Goal: Use online tool/utility: Utilize a website feature to perform a specific function

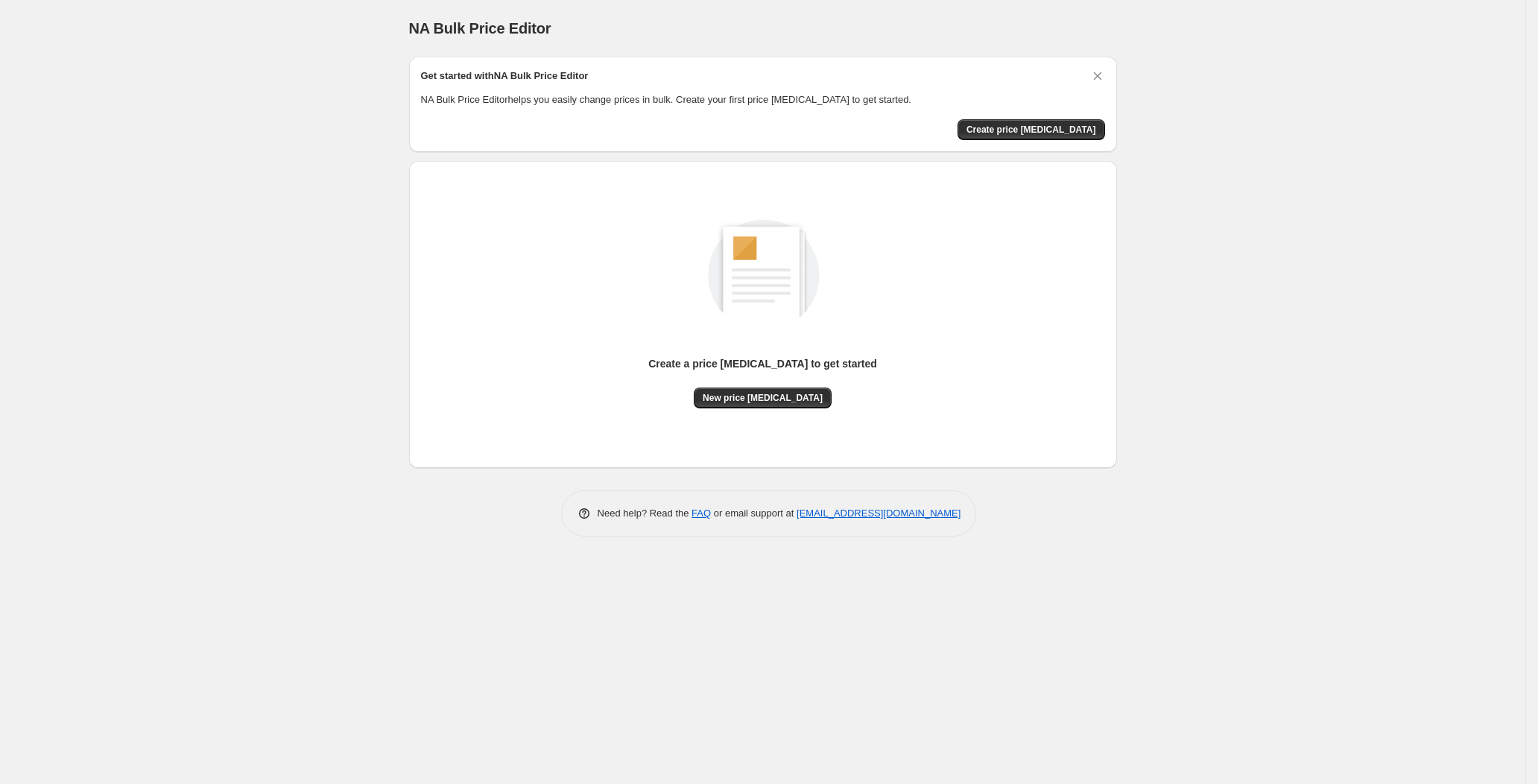
click at [726, 383] on div "Create a price [MEDICAL_DATA] to get started" at bounding box center [762, 372] width 228 height 31
click at [740, 396] on span "New price [MEDICAL_DATA]" at bounding box center [762, 398] width 120 height 12
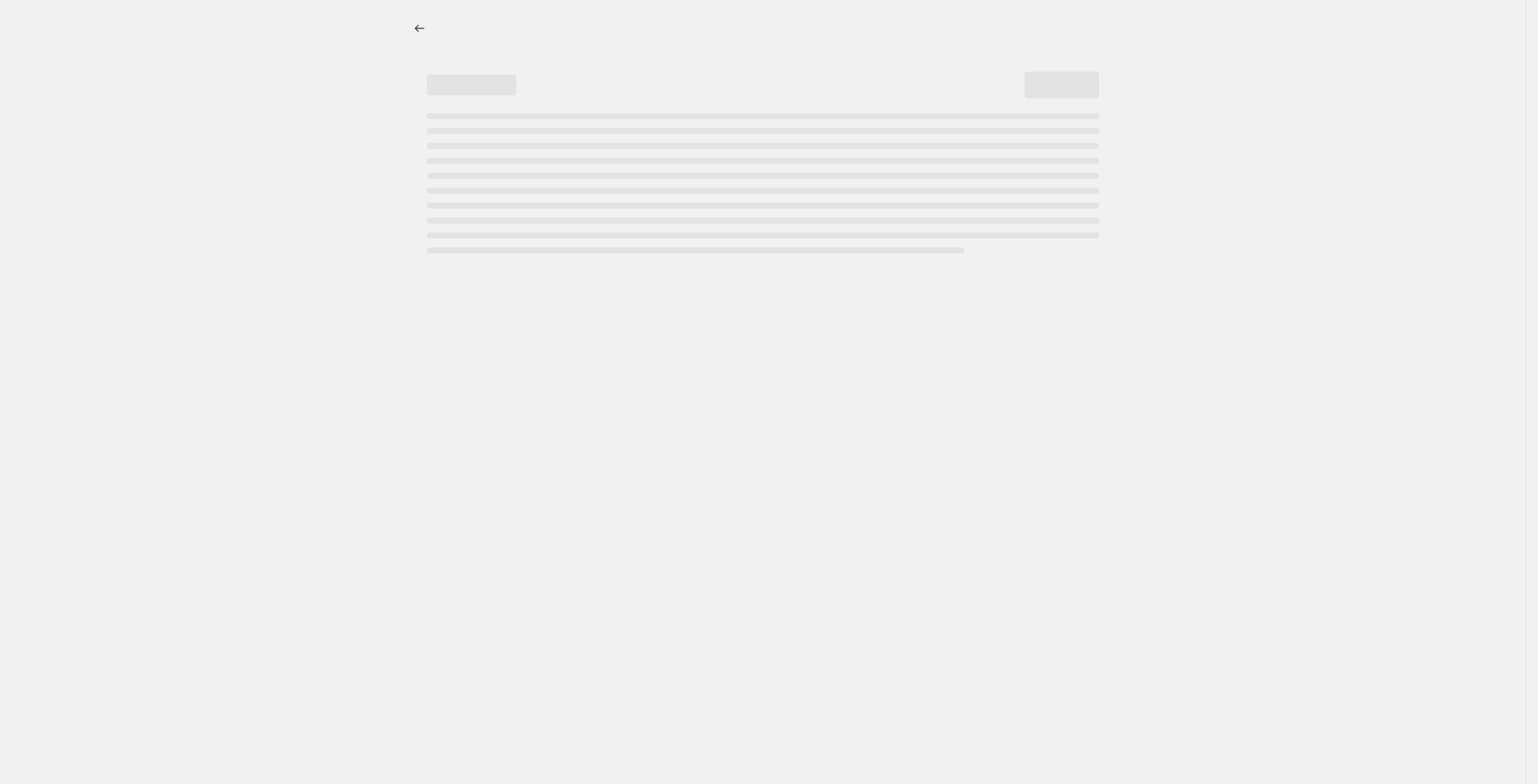
select select "percentage"
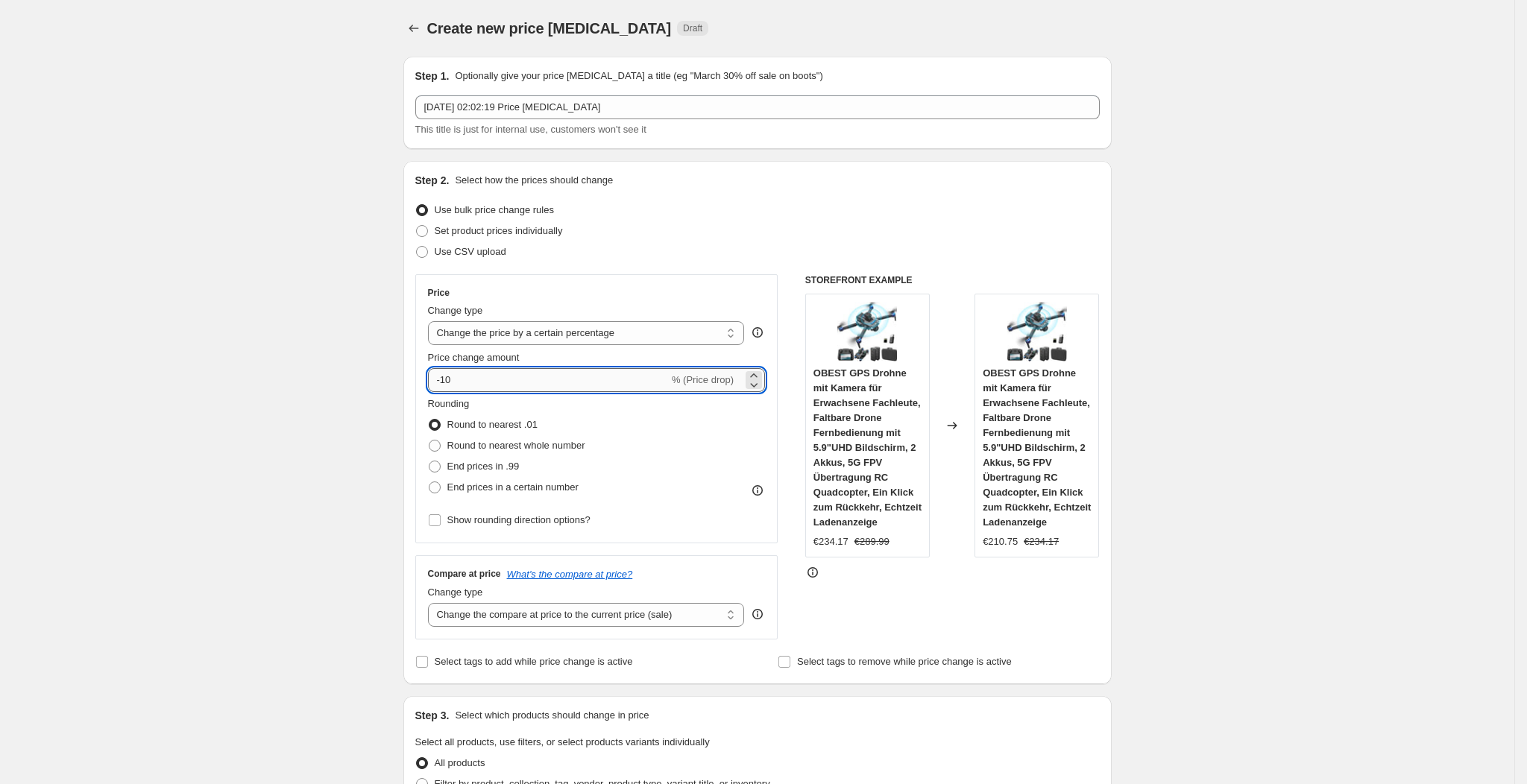
click at [616, 371] on input "-10" at bounding box center [548, 379] width 241 height 23
type input "-1"
type input "-25"
click at [1030, 176] on div "Step 2. Select how the prices should change" at bounding box center [757, 180] width 684 height 15
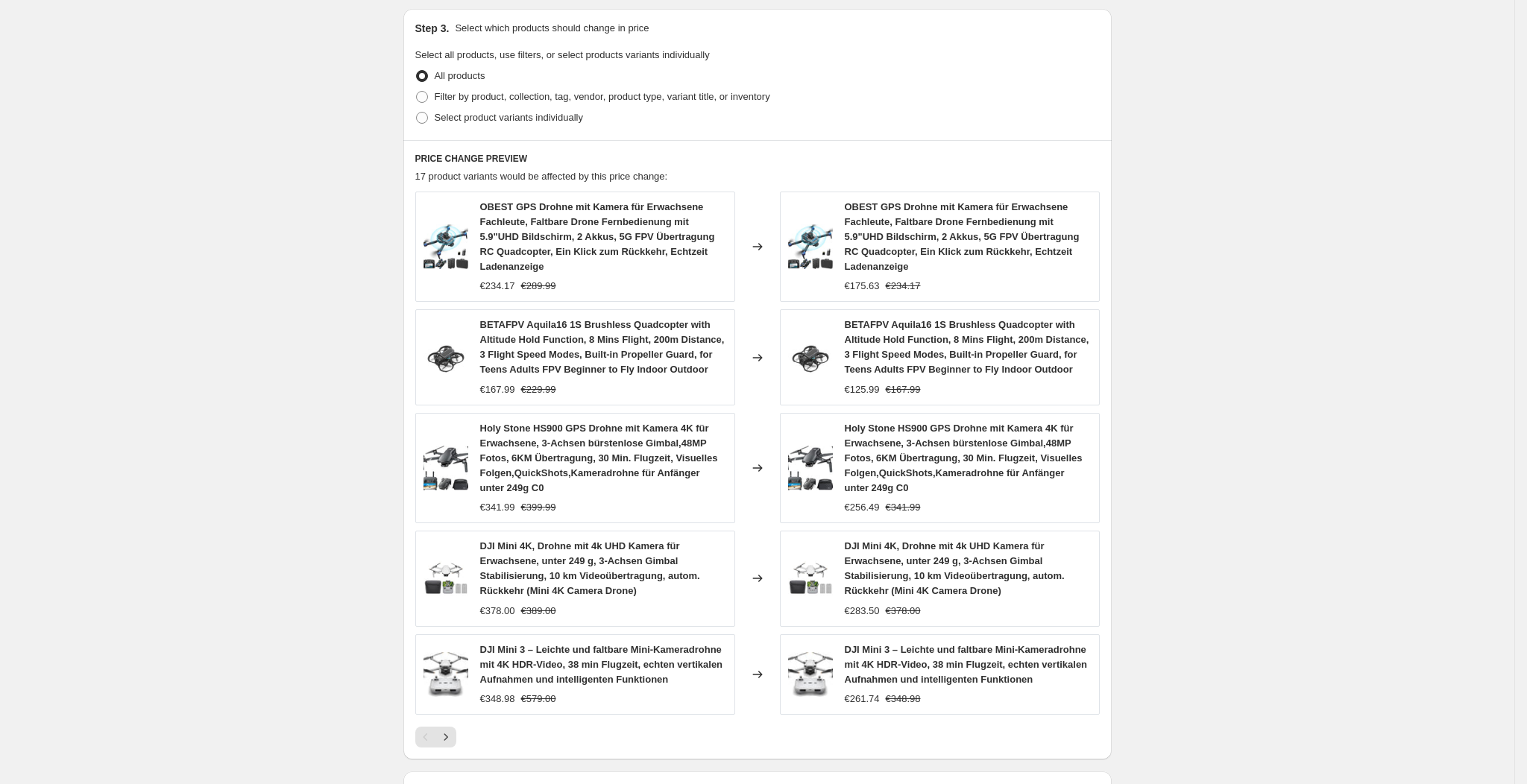
scroll to position [896, 0]
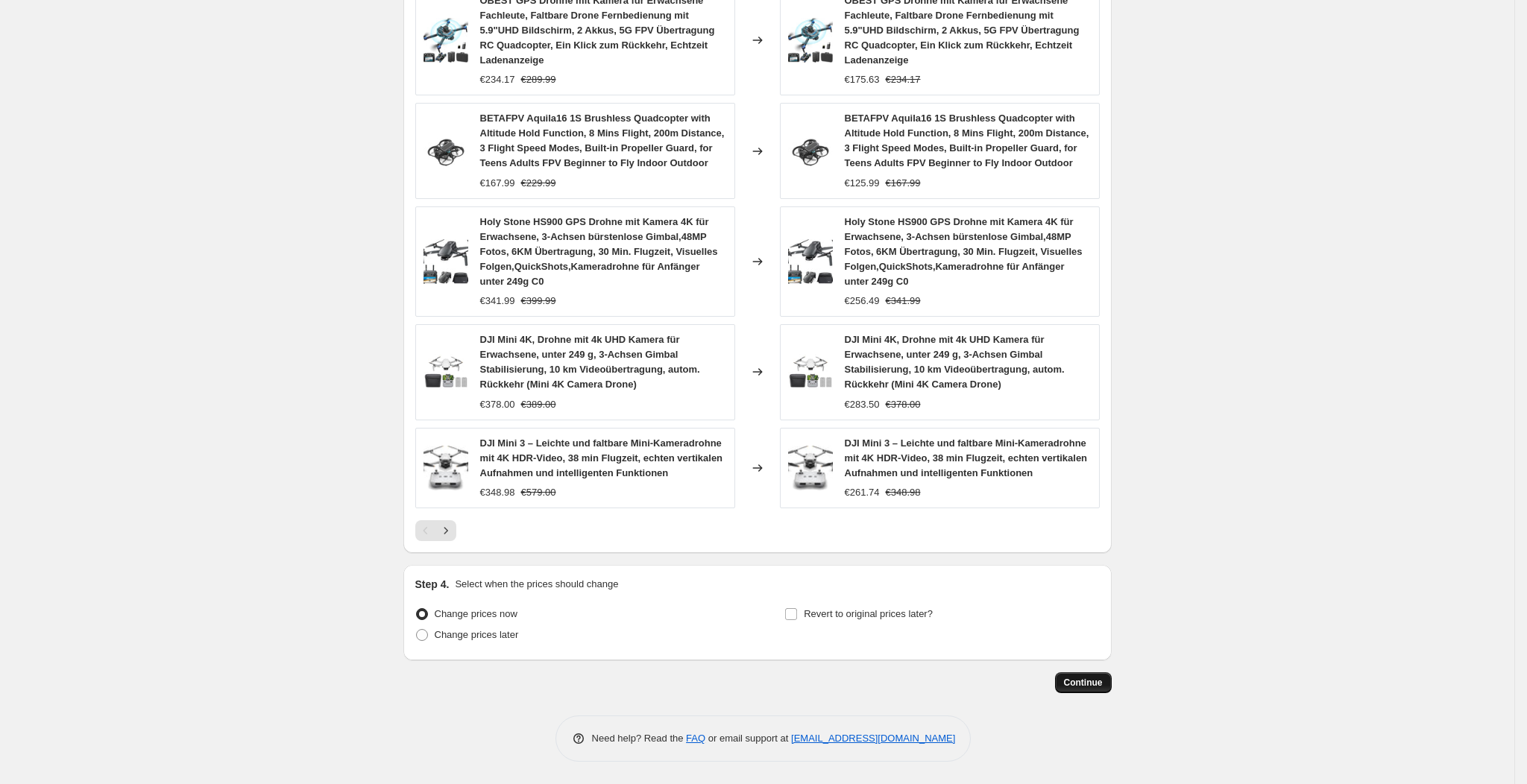
click at [1073, 681] on span "Continue" at bounding box center [1083, 682] width 39 height 12
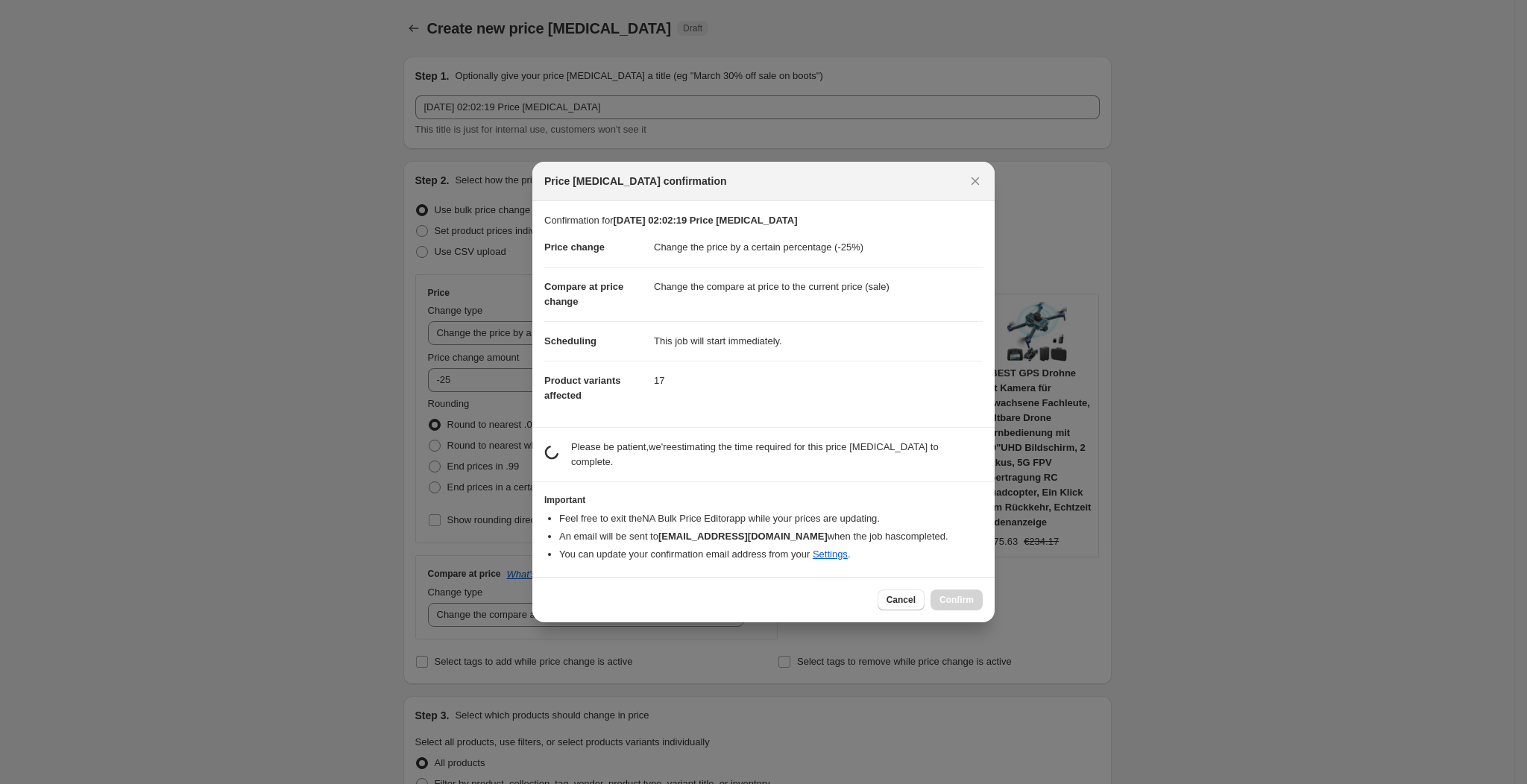
scroll to position [0, 0]
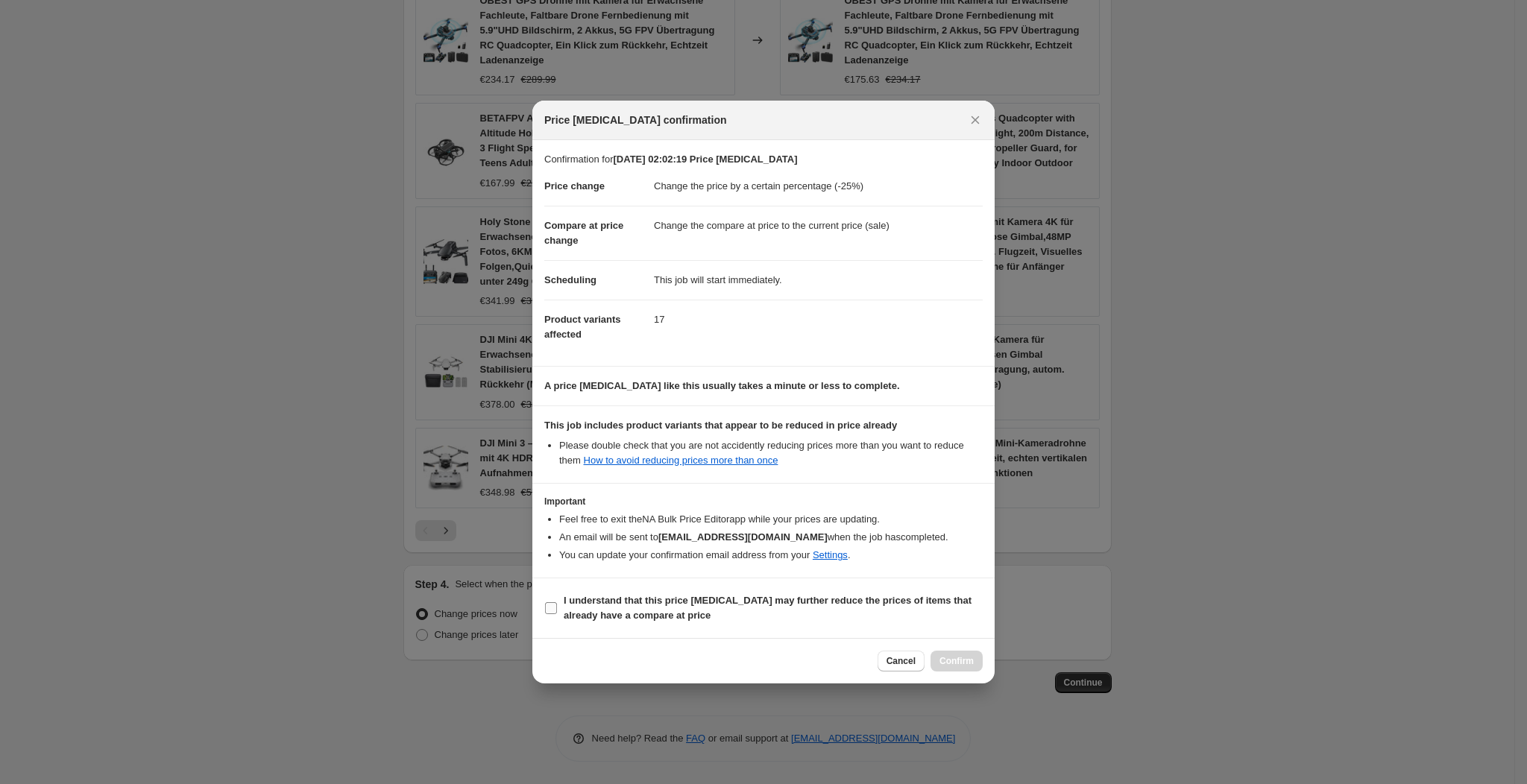
drag, startPoint x: 827, startPoint y: 615, endPoint x: 905, endPoint y: 642, distance: 82.5
click at [829, 615] on span "I understand that this price [MEDICAL_DATA] may further reduce the prices of it…" at bounding box center [773, 608] width 419 height 30
click at [557, 614] on input "I understand that this price [MEDICAL_DATA] may further reduce the prices of it…" at bounding box center [551, 608] width 12 height 12
checkbox input "true"
click at [944, 660] on span "Confirm" at bounding box center [955, 661] width 34 height 12
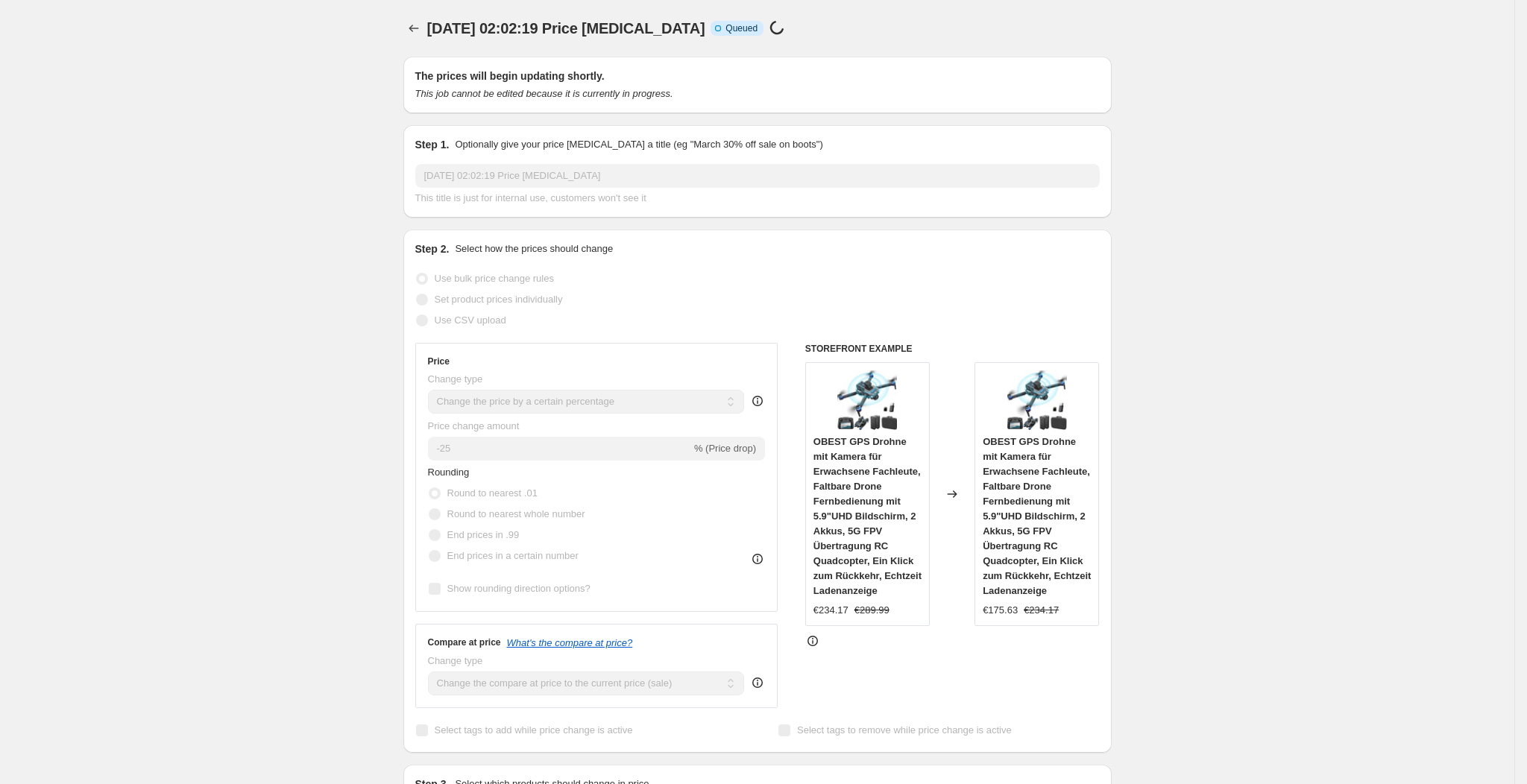
scroll to position [896, 0]
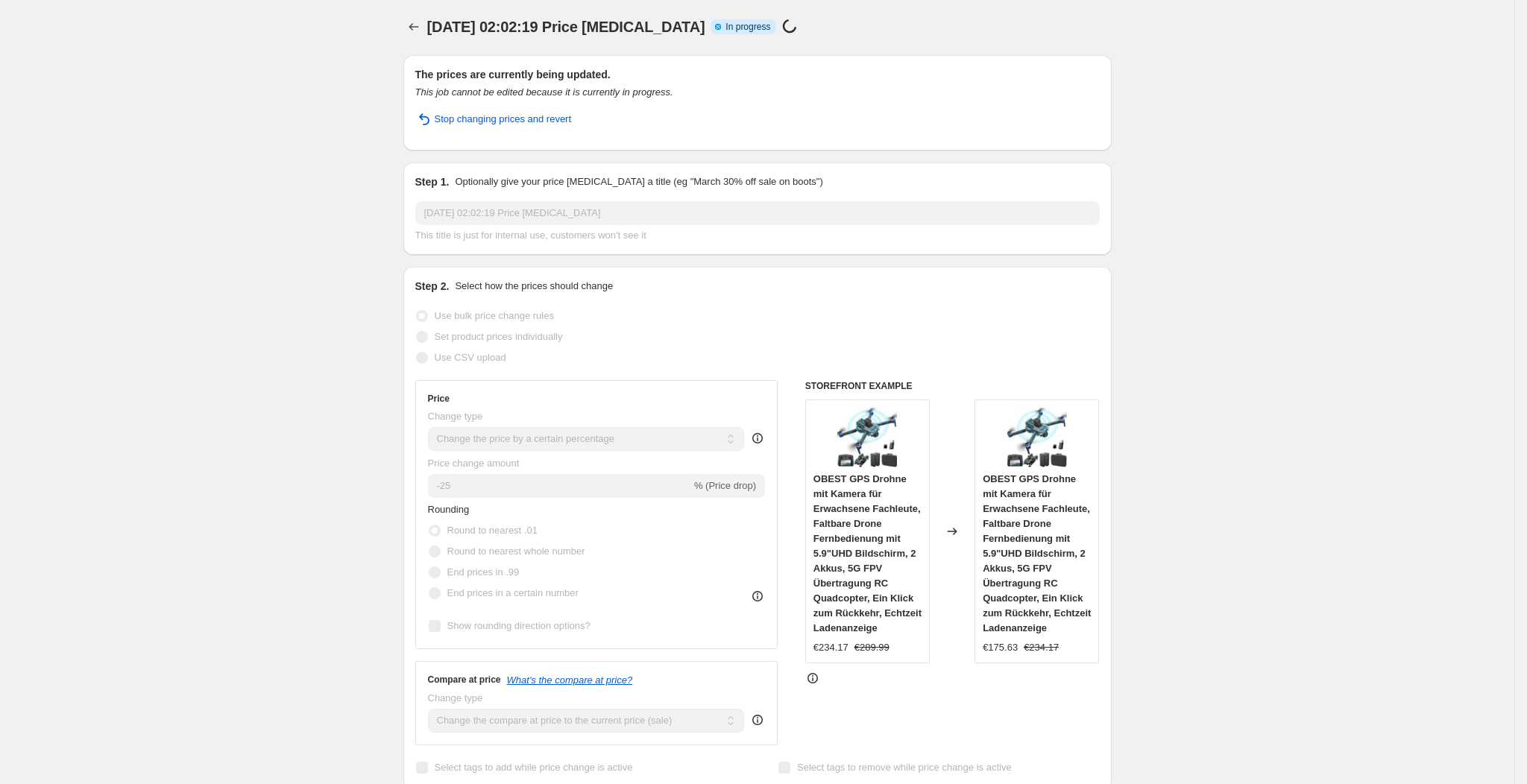
scroll to position [0, 0]
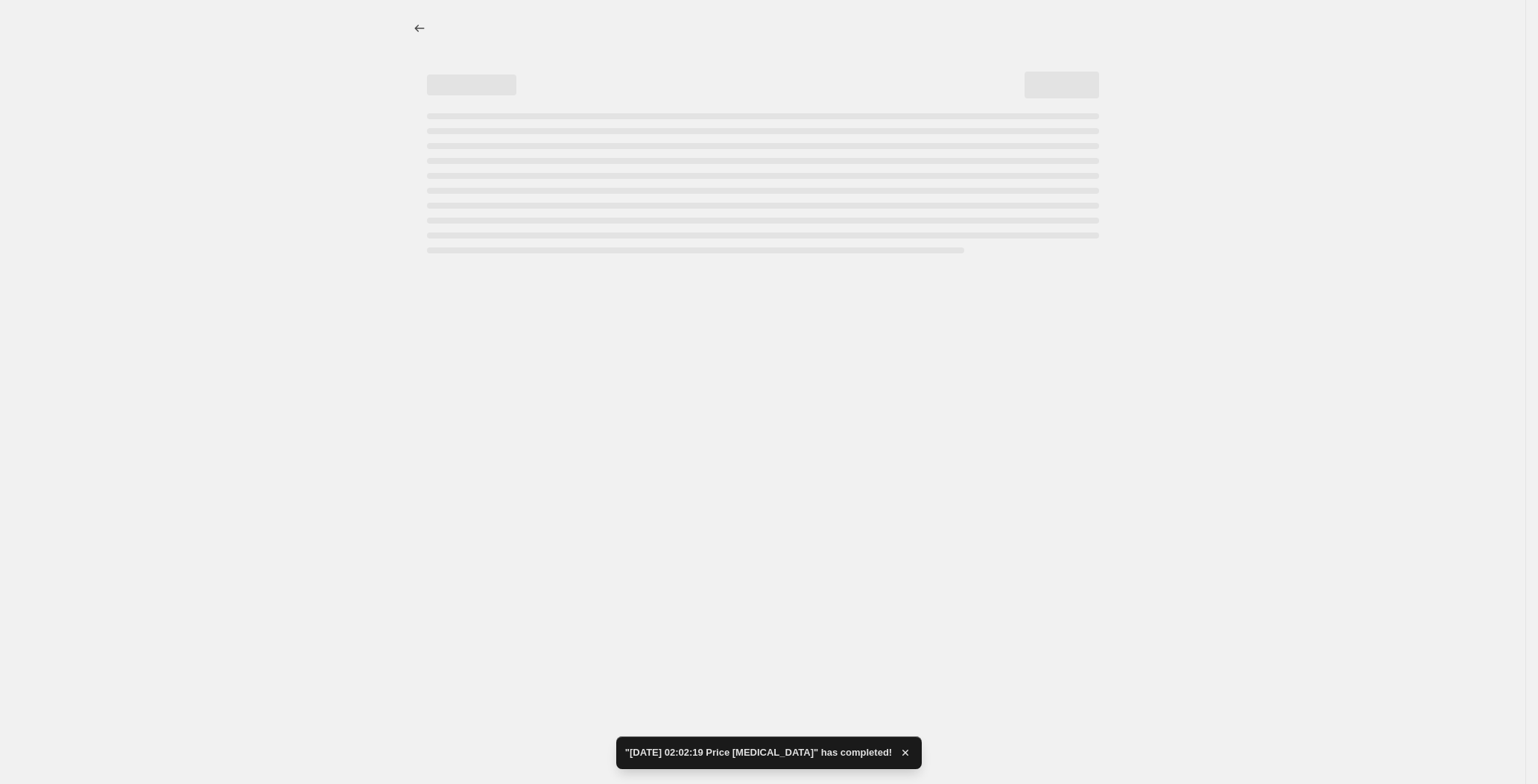
select select "percentage"
